Goal: Task Accomplishment & Management: Use online tool/utility

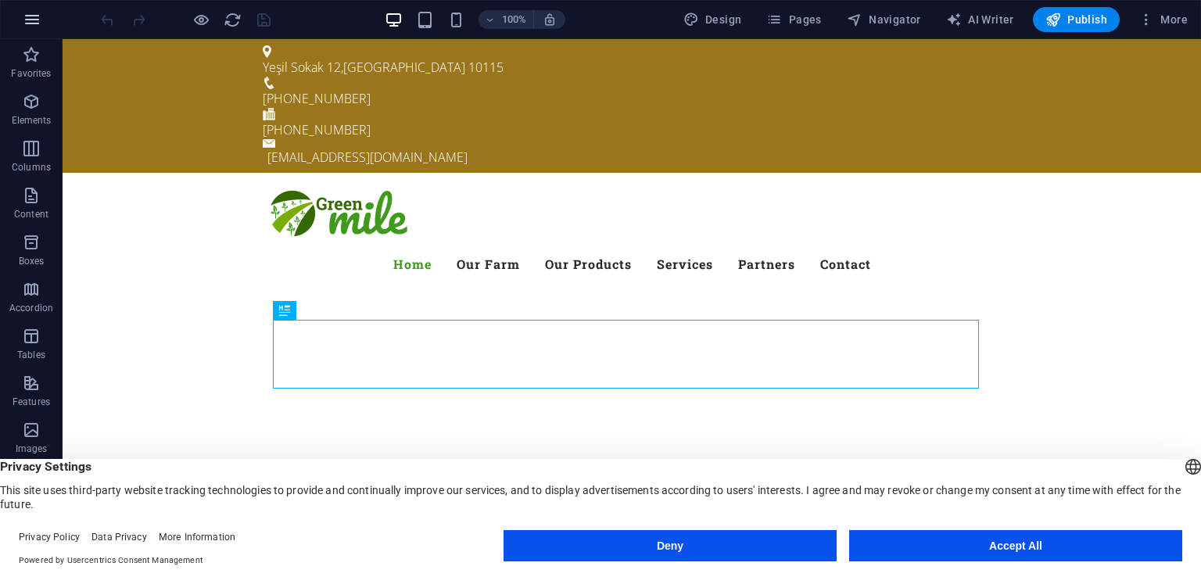
click at [16, 13] on button "button" at bounding box center [32, 20] width 38 height 38
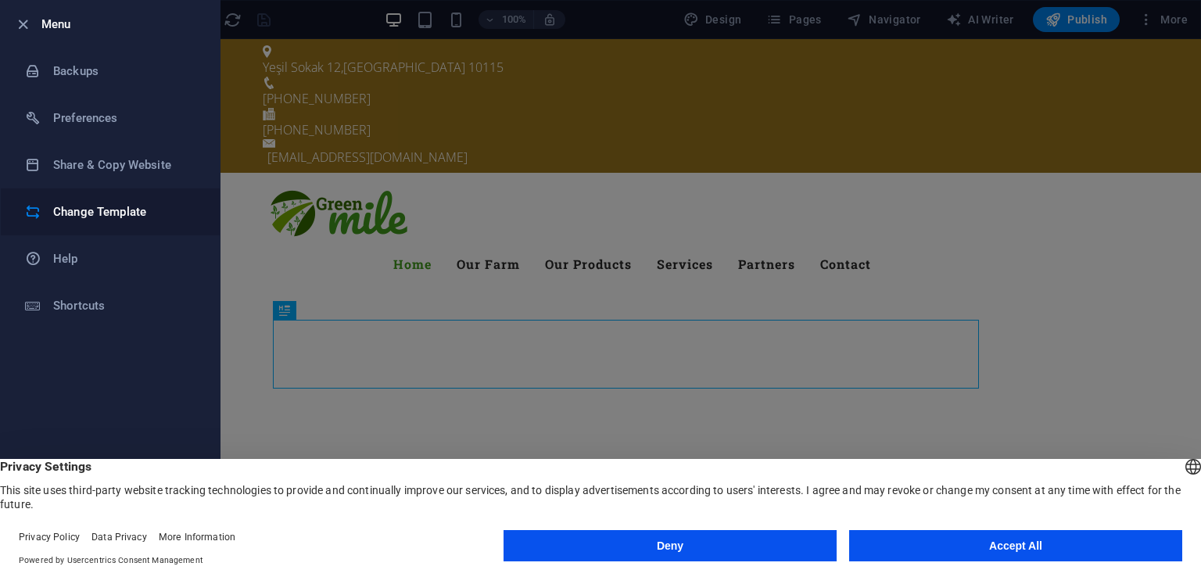
click at [172, 210] on h6 "Change Template" at bounding box center [125, 212] width 145 height 19
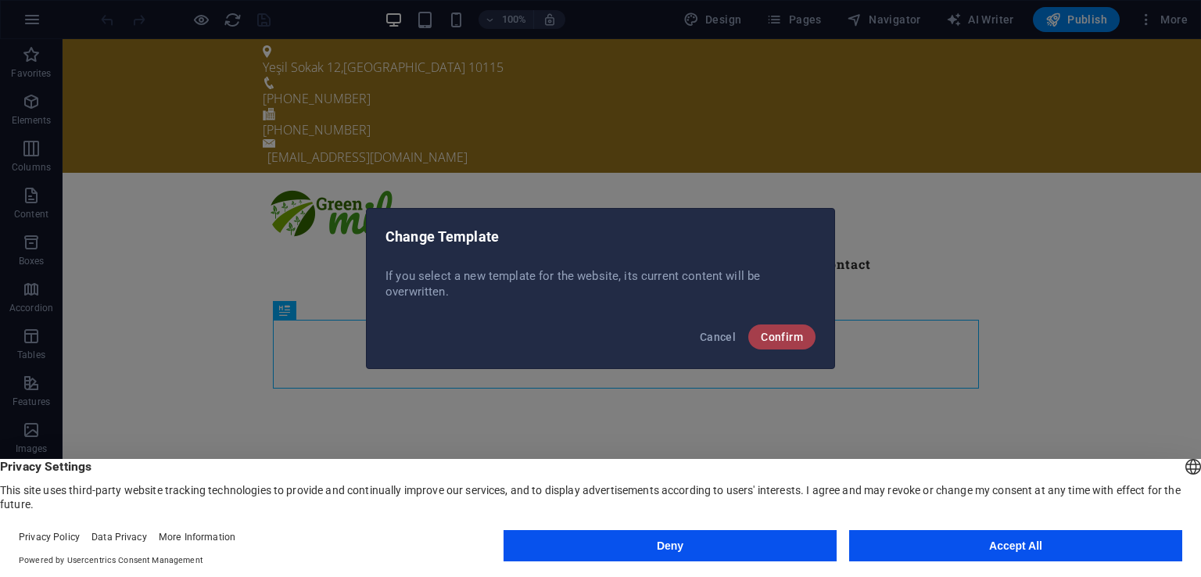
click at [791, 346] on button "Confirm" at bounding box center [781, 337] width 67 height 25
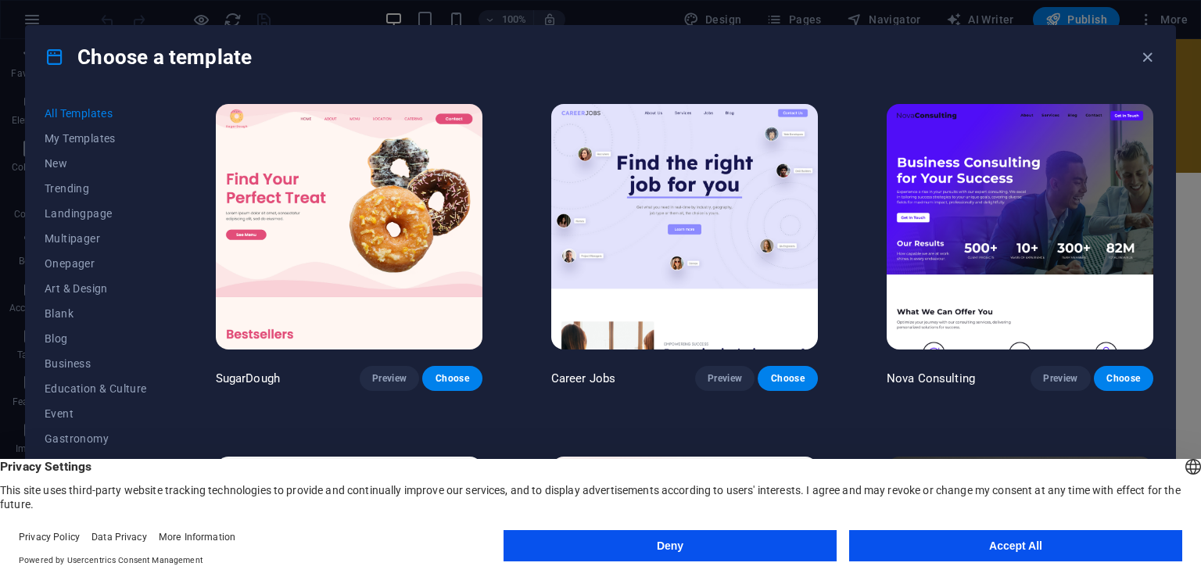
click at [1006, 543] on button "Accept All" at bounding box center [1015, 545] width 333 height 31
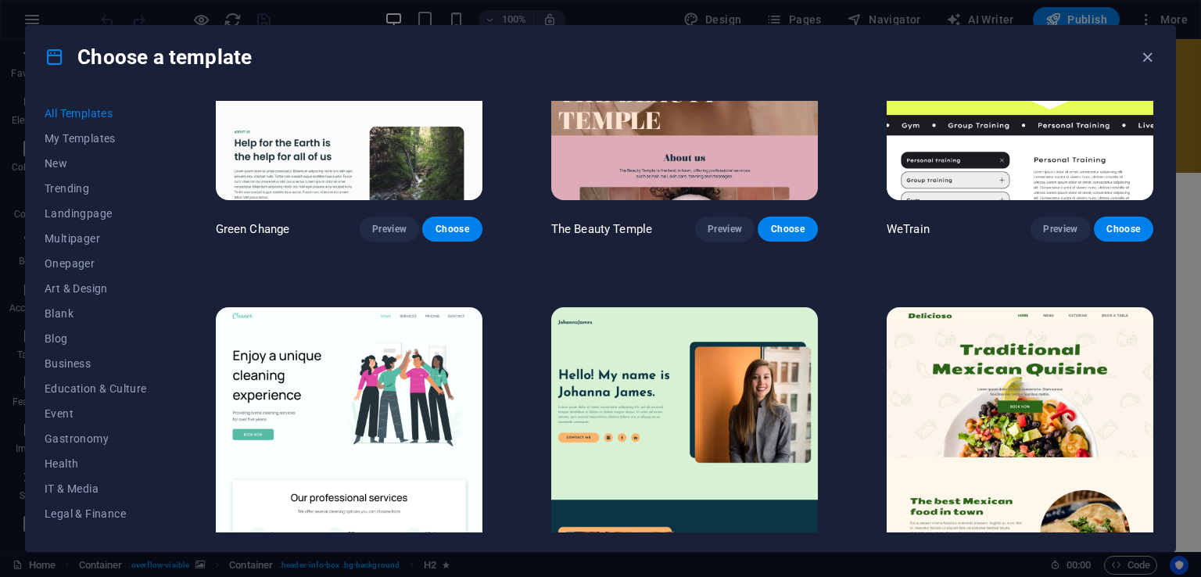
scroll to position [2033, 0]
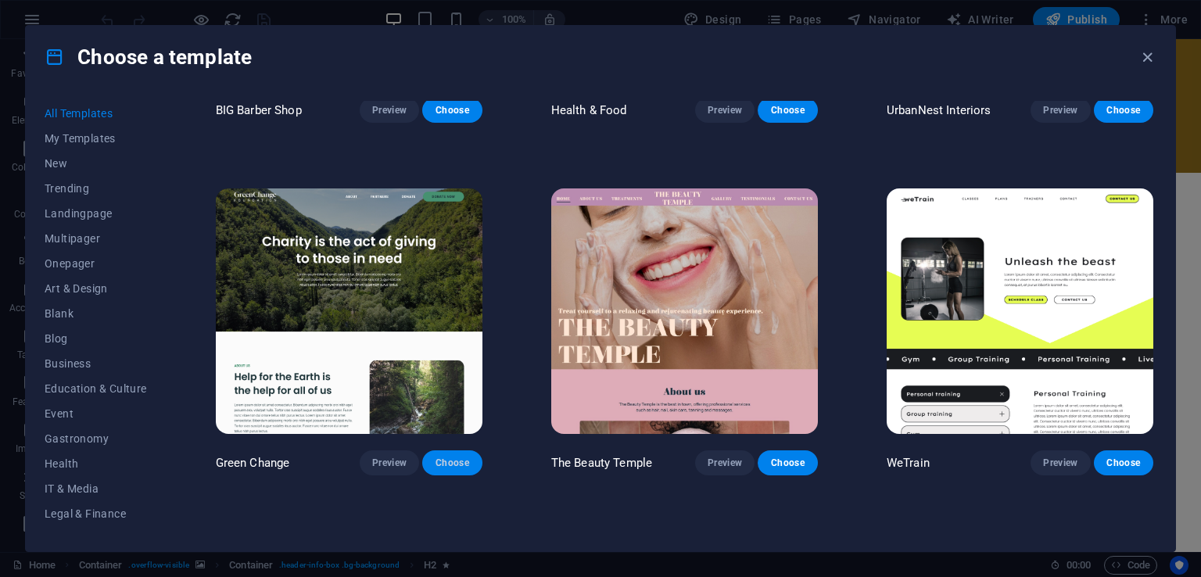
click at [444, 457] on span "Choose" at bounding box center [452, 463] width 34 height 13
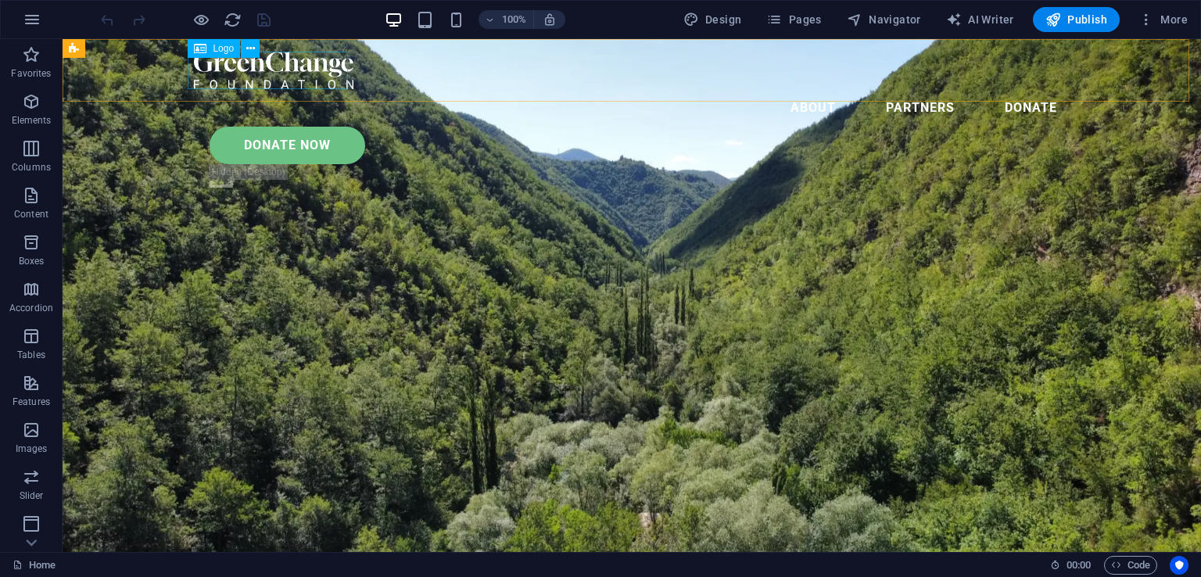
click at [314, 71] on div at bounding box center [632, 71] width 876 height 38
click at [332, 70] on div at bounding box center [632, 71] width 876 height 38
select select "px"
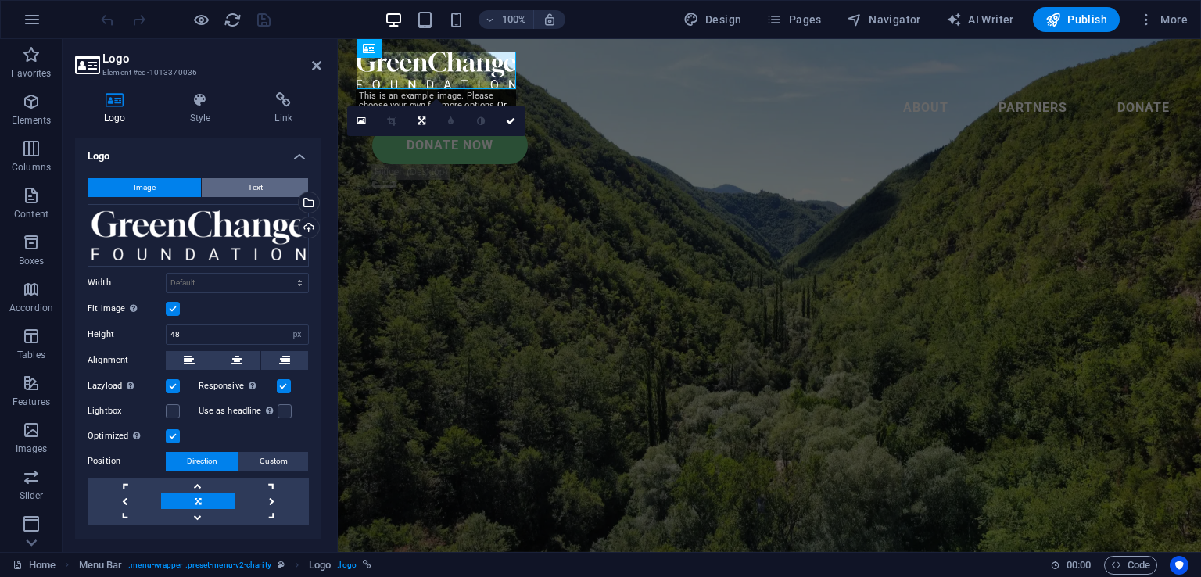
click at [271, 188] on button "Text" at bounding box center [255, 187] width 106 height 19
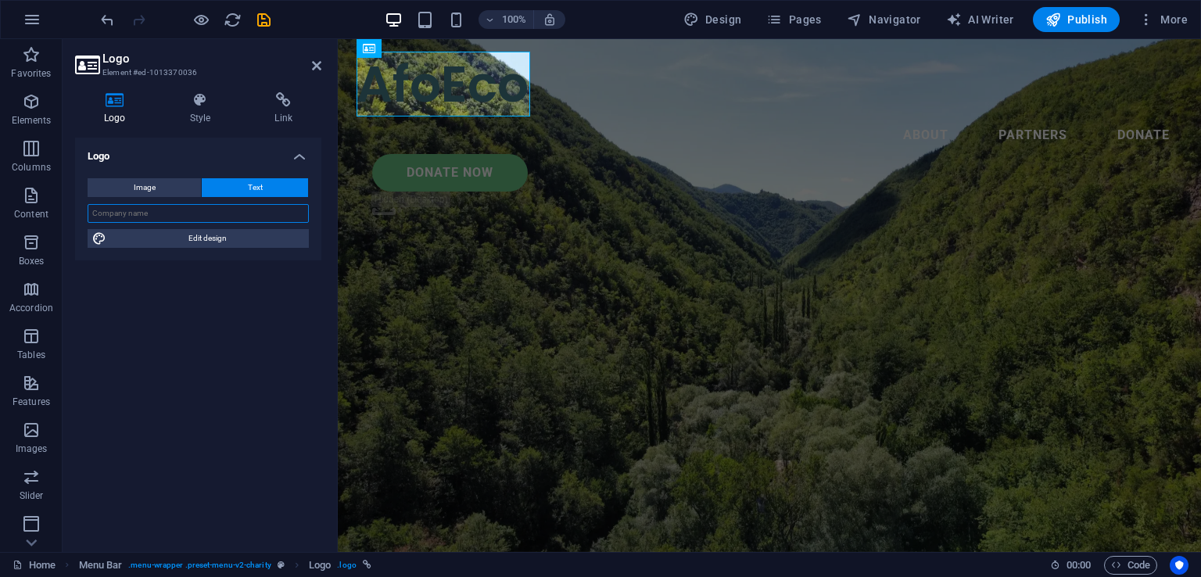
click at [176, 209] on input "text" at bounding box center [198, 213] width 221 height 19
type input "a"
type input "AfoECO"
drag, startPoint x: 169, startPoint y: 241, endPoint x: 212, endPoint y: 263, distance: 48.3
click at [169, 241] on span "Edit design" at bounding box center [207, 238] width 193 height 19
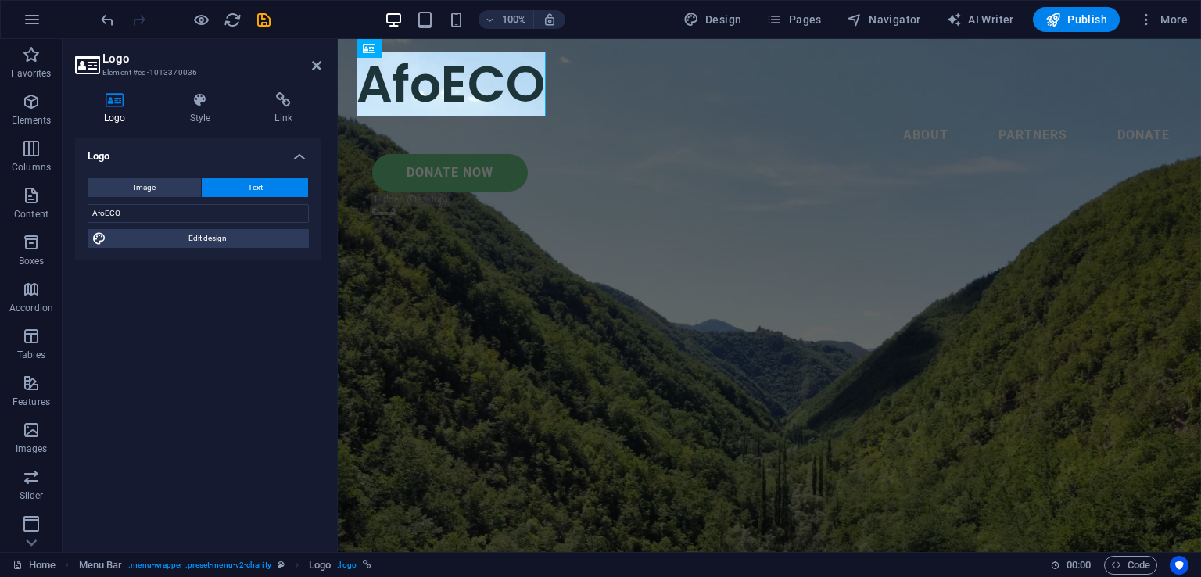
select select "px"
select select "600"
select select "px"
select select "rem"
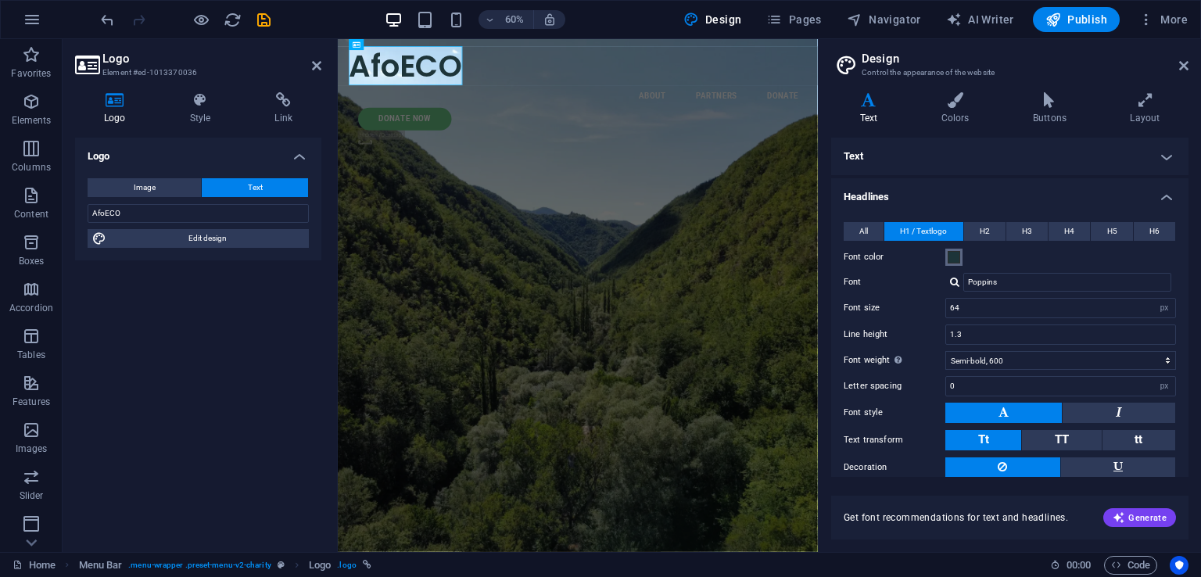
click at [950, 260] on span at bounding box center [954, 257] width 13 height 13
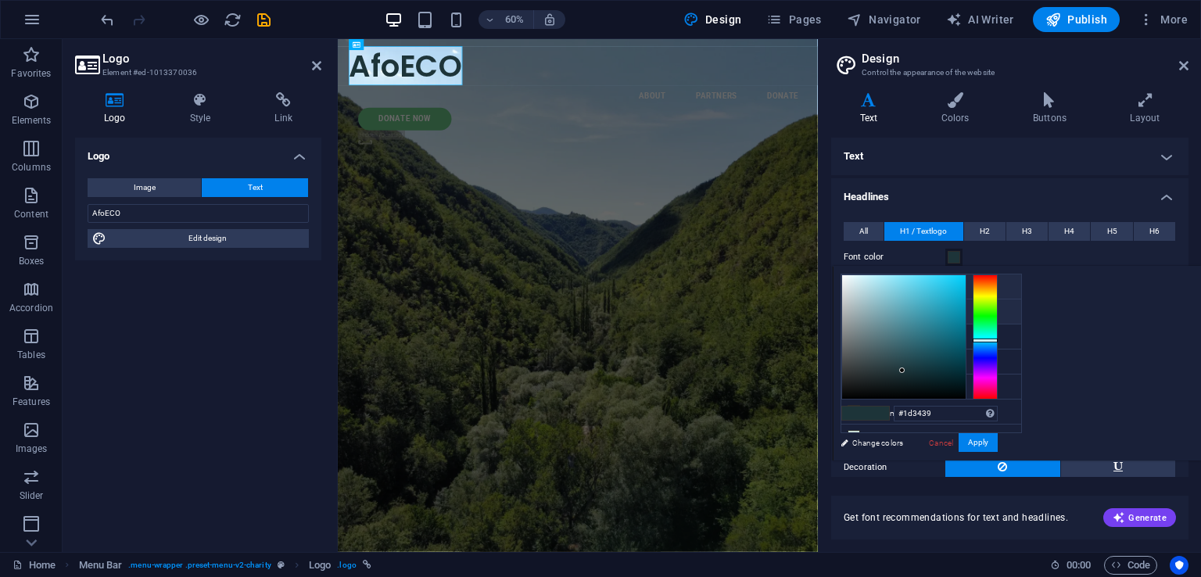
click at [866, 285] on li "Background color #fbfbfb" at bounding box center [931, 286] width 180 height 25
type input "#fbfbfb"
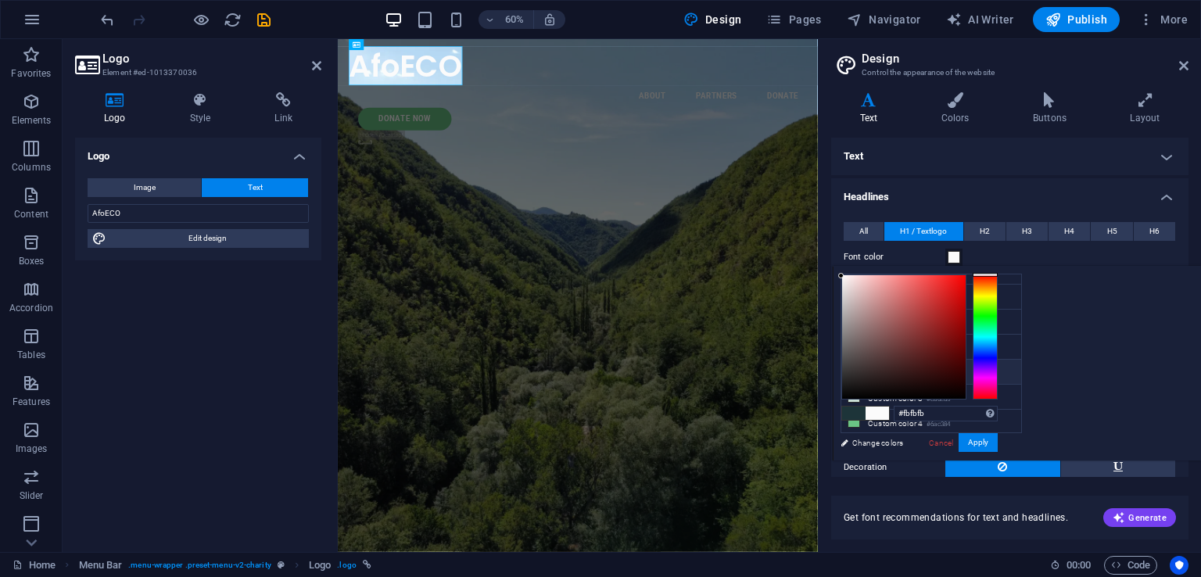
scroll to position [59, 0]
click at [184, 295] on div "Logo Image Text Drag files here, click to choose files or select files from Fil…" at bounding box center [198, 339] width 246 height 402
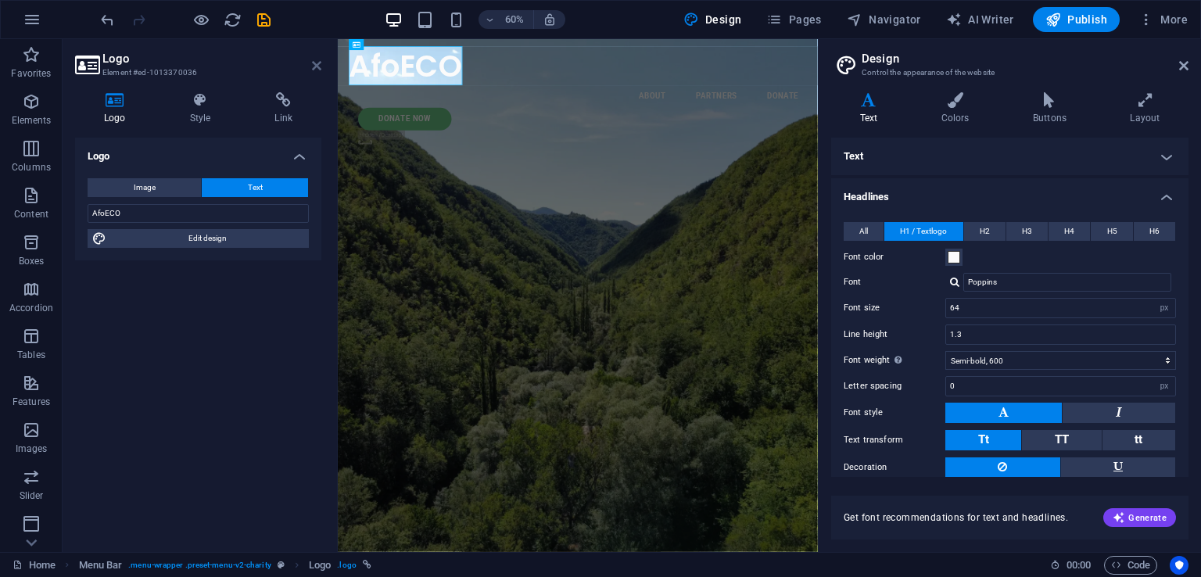
click at [313, 67] on icon at bounding box center [316, 65] width 9 height 13
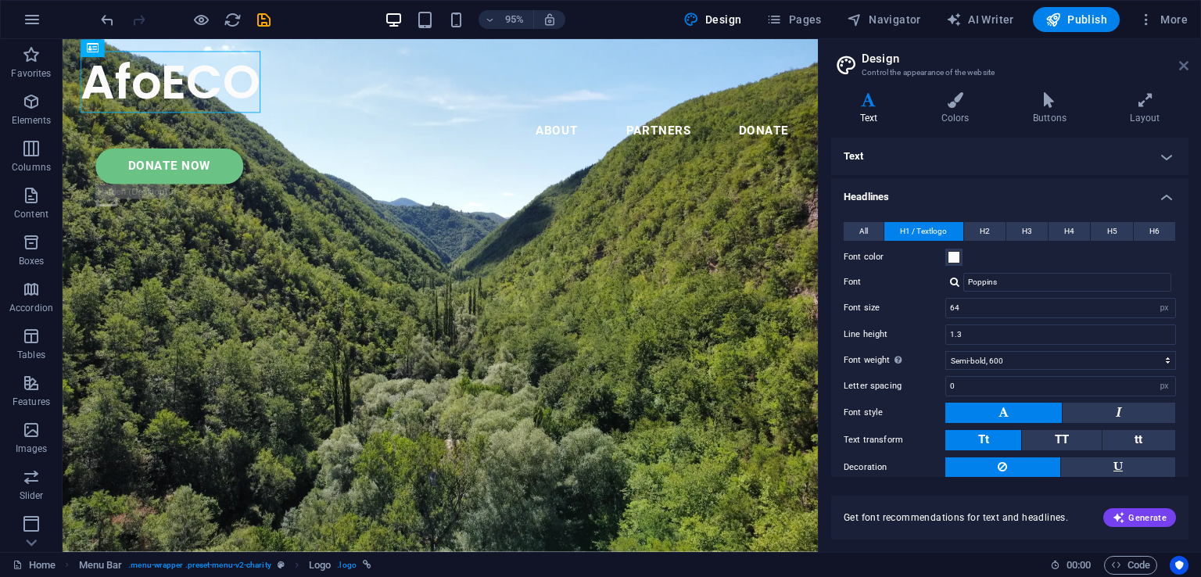
click at [1186, 66] on icon at bounding box center [1183, 65] width 9 height 13
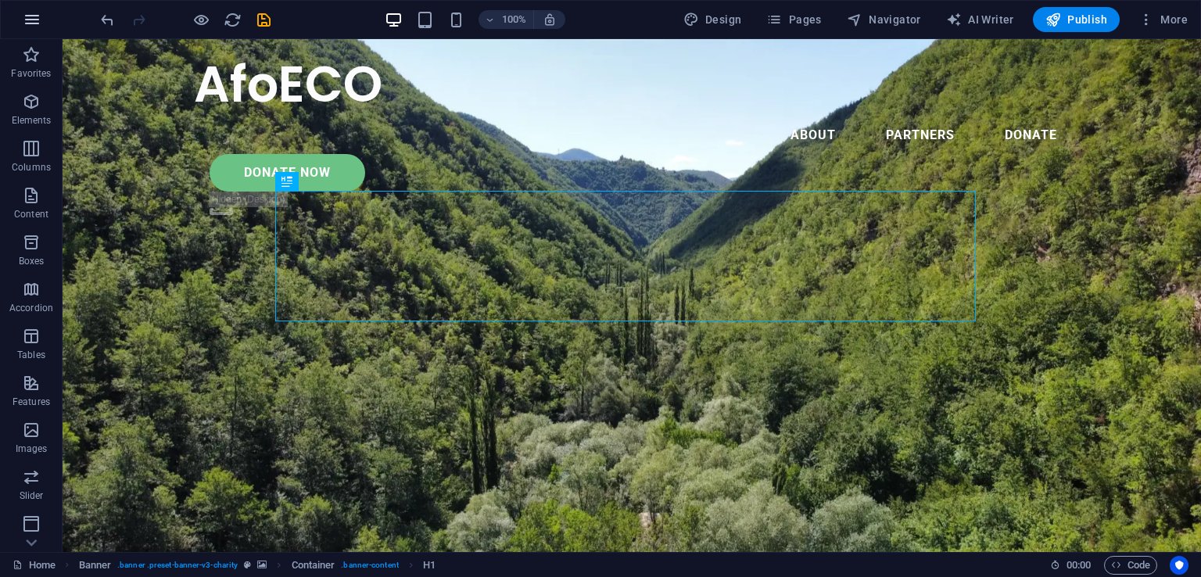
click at [41, 26] on icon "button" at bounding box center [32, 19] width 19 height 19
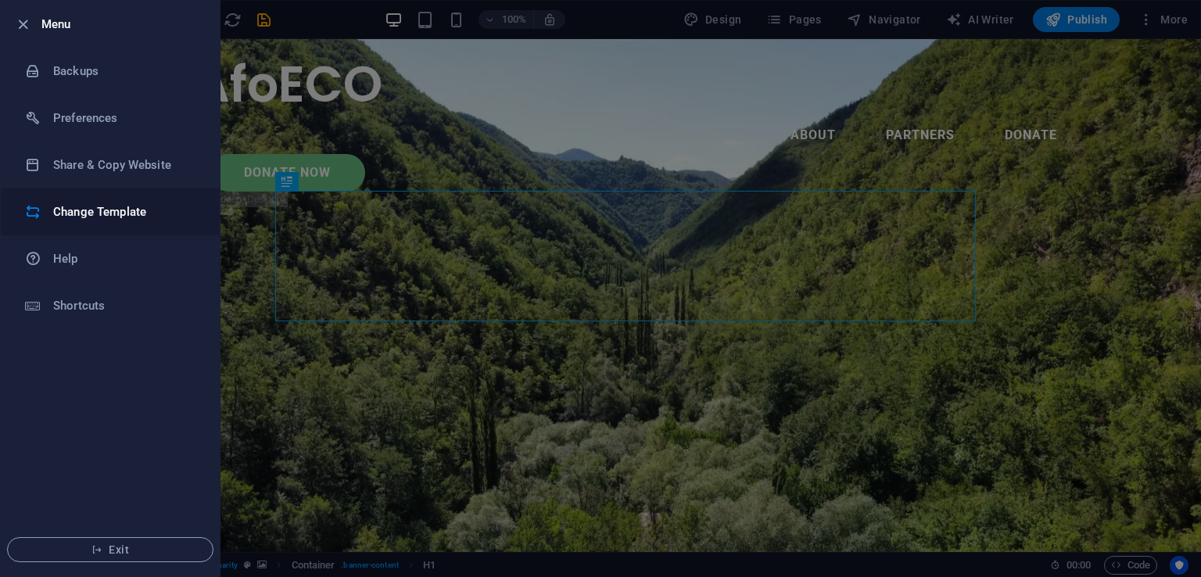
click at [117, 216] on h6 "Change Template" at bounding box center [125, 212] width 145 height 19
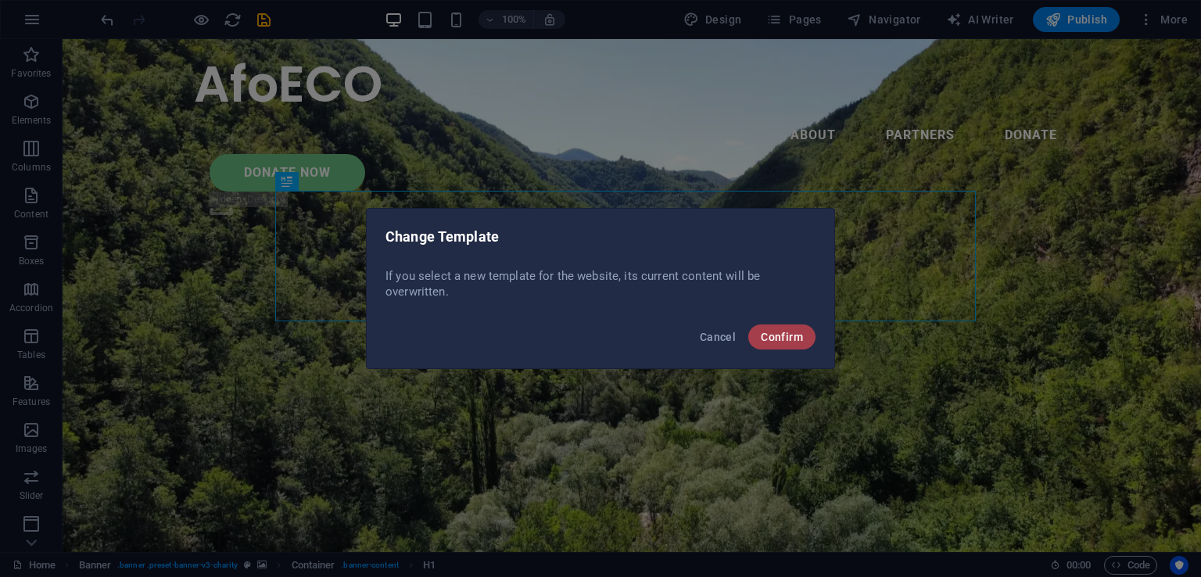
click at [785, 337] on span "Confirm" at bounding box center [782, 337] width 42 height 13
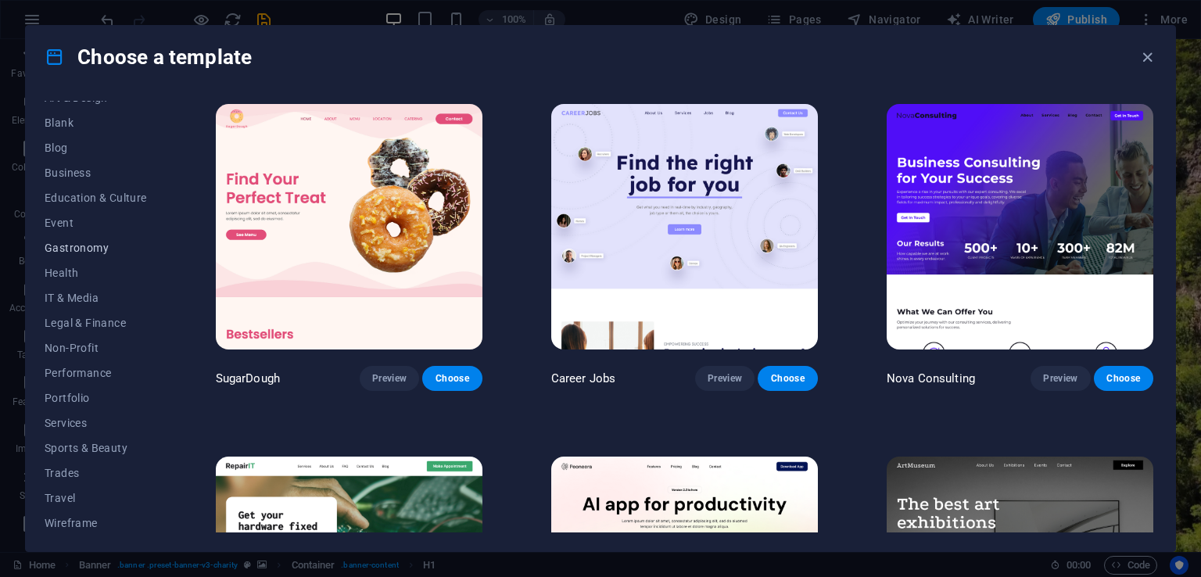
scroll to position [194, 0]
click at [84, 343] on span "Non-Profit" at bounding box center [96, 345] width 102 height 13
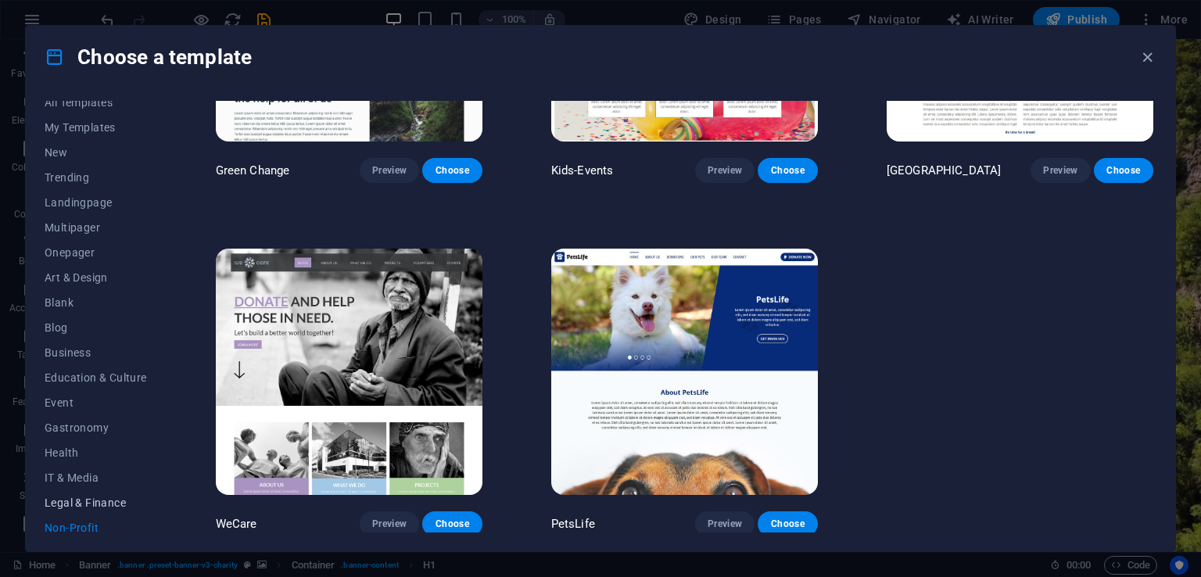
scroll to position [0, 0]
click at [66, 167] on span "New" at bounding box center [96, 163] width 102 height 13
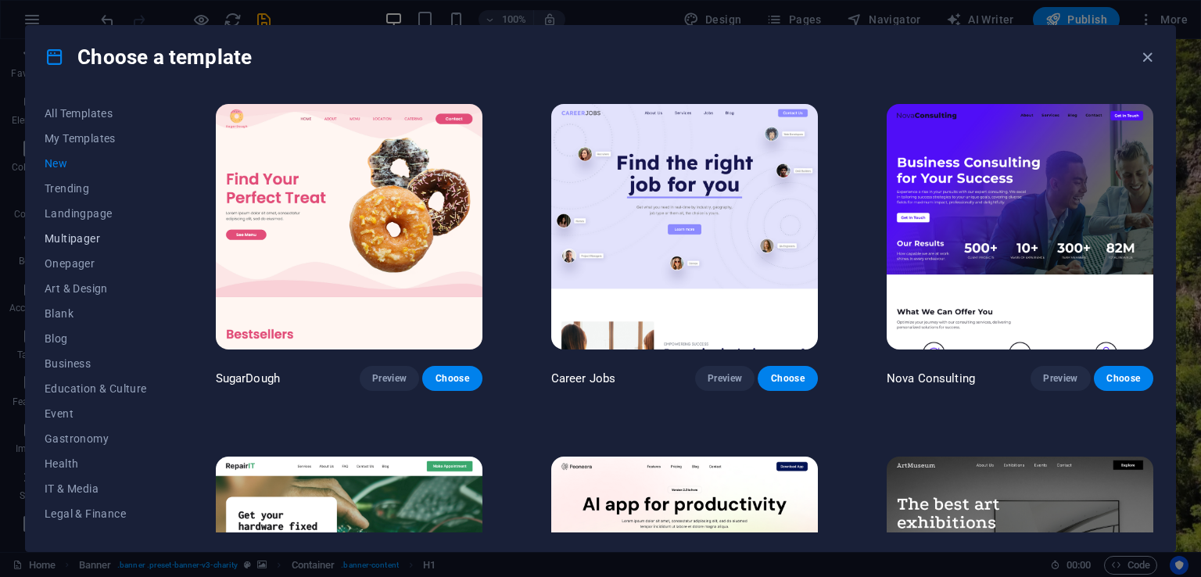
click at [66, 232] on span "Multipager" at bounding box center [96, 238] width 102 height 13
click at [77, 212] on span "Landingpage" at bounding box center [96, 213] width 102 height 13
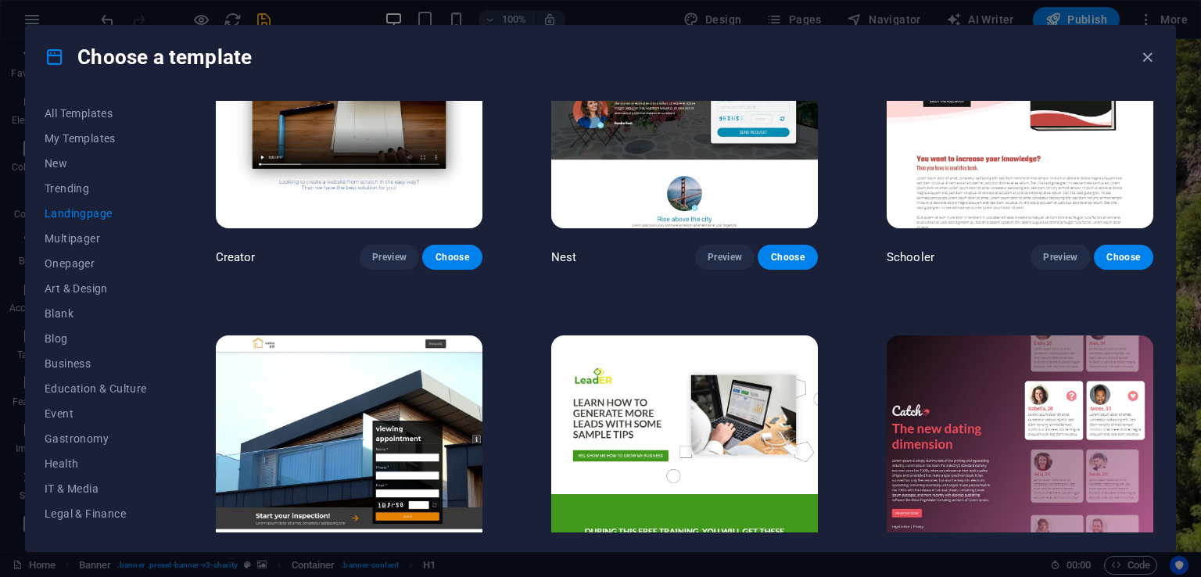
scroll to position [1417, 0]
